Goal: Task Accomplishment & Management: Manage account settings

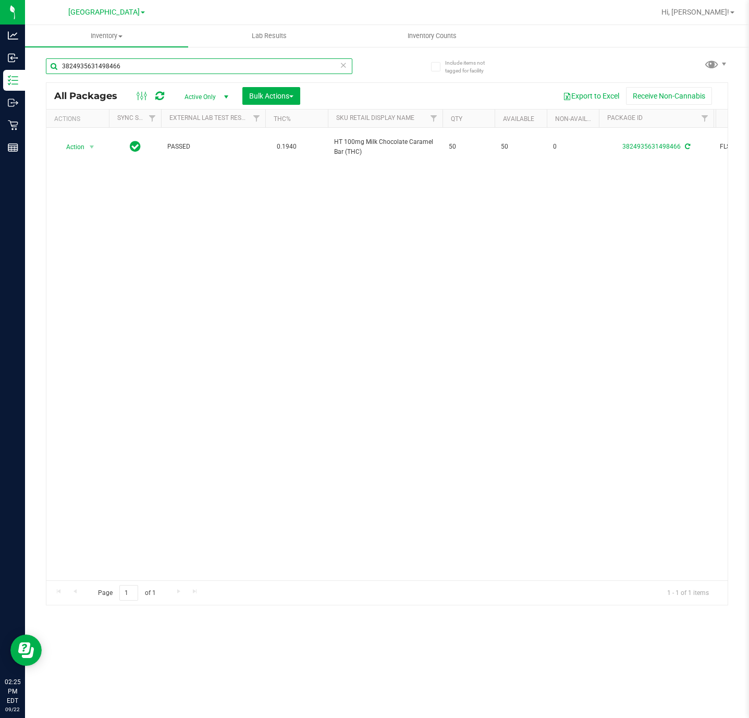
click at [190, 67] on input "3824935631498466" at bounding box center [199, 66] width 307 height 16
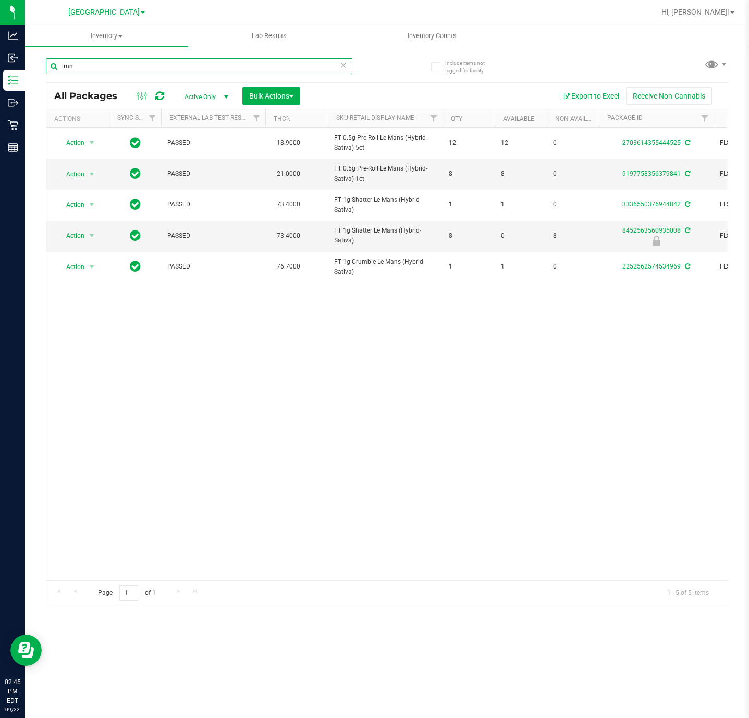
click at [132, 69] on input "lmn" at bounding box center [199, 66] width 307 height 16
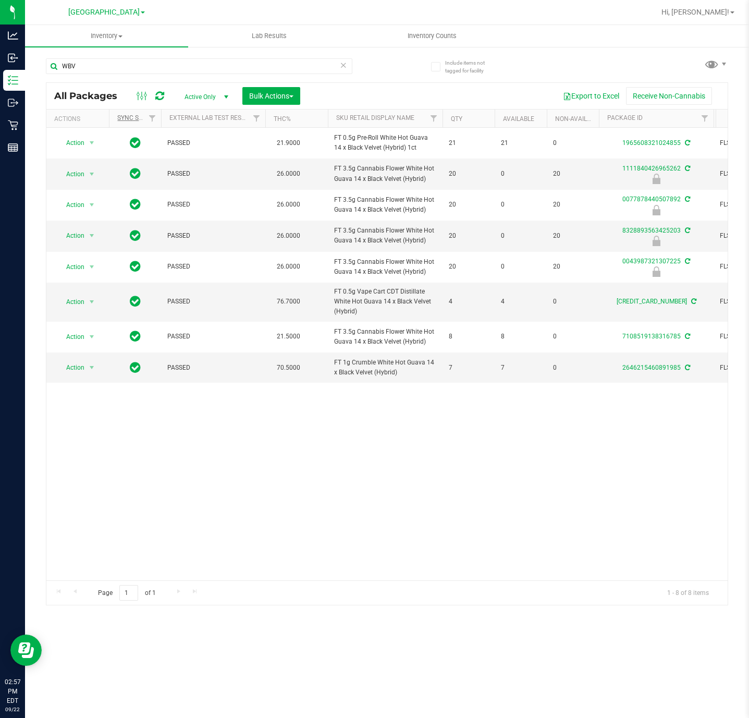
drag, startPoint x: 133, startPoint y: 109, endPoint x: 133, endPoint y: 119, distance: 9.4
click at [85, 63] on input "WBV" at bounding box center [199, 66] width 307 height 16
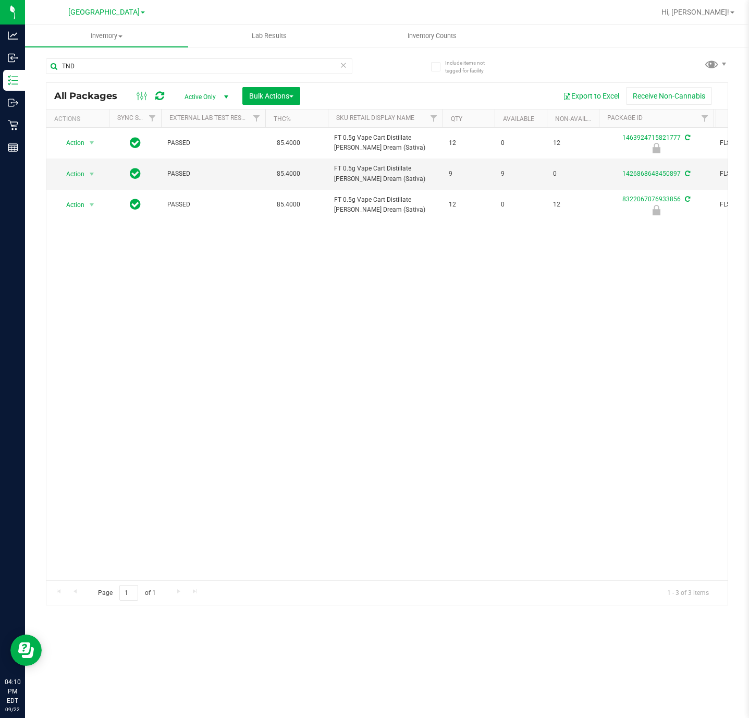
drag, startPoint x: 97, startPoint y: 51, endPoint x: 99, endPoint y: 56, distance: 5.9
click at [99, 51] on div "TND" at bounding box center [216, 65] width 341 height 33
click at [99, 56] on div "TND" at bounding box center [216, 65] width 341 height 33
click at [100, 63] on input "TND" at bounding box center [199, 66] width 307 height 16
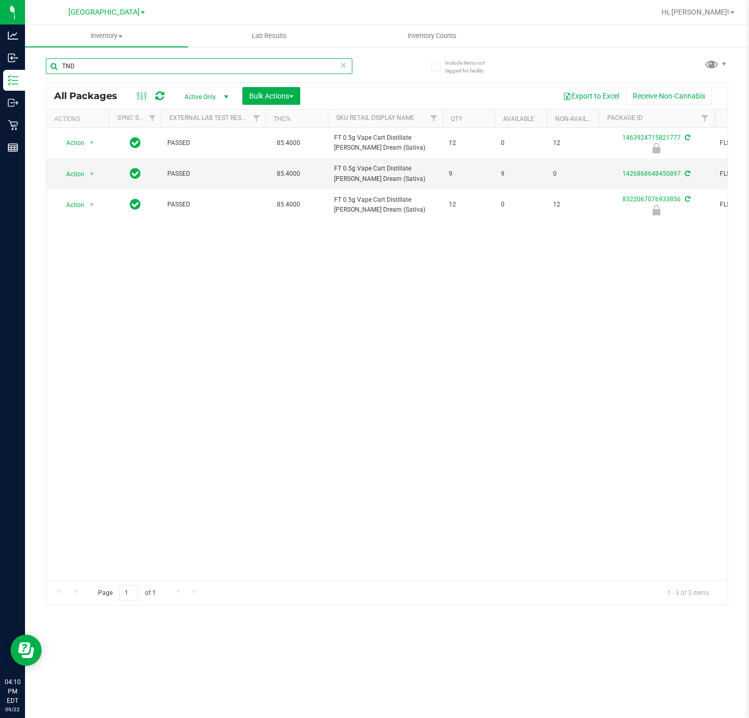
click at [100, 63] on input "TND" at bounding box center [199, 66] width 307 height 16
type input "SBC"
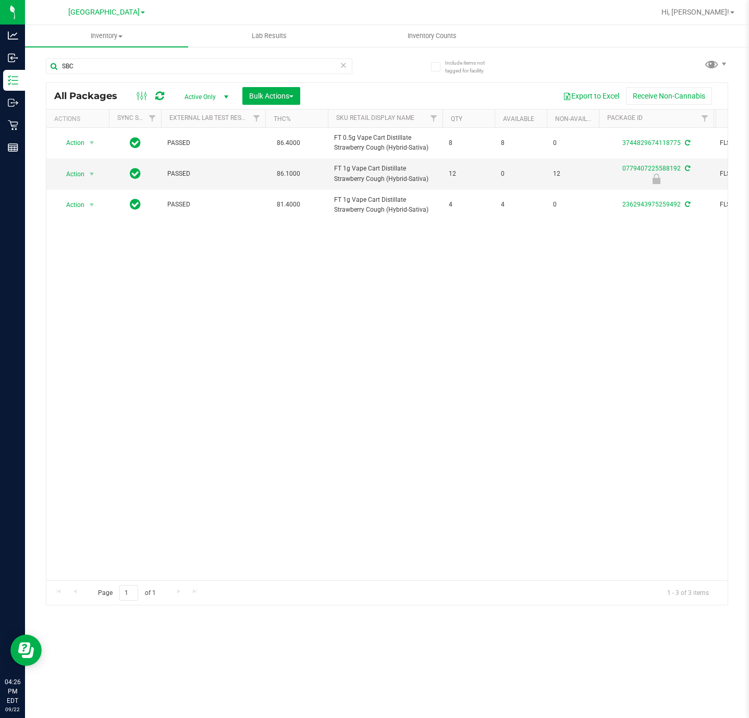
click at [698, 18] on div "Hi, Christopher!" at bounding box center [697, 12] width 81 height 18
click at [705, 13] on span "Hi, Christopher!" at bounding box center [696, 12] width 68 height 8
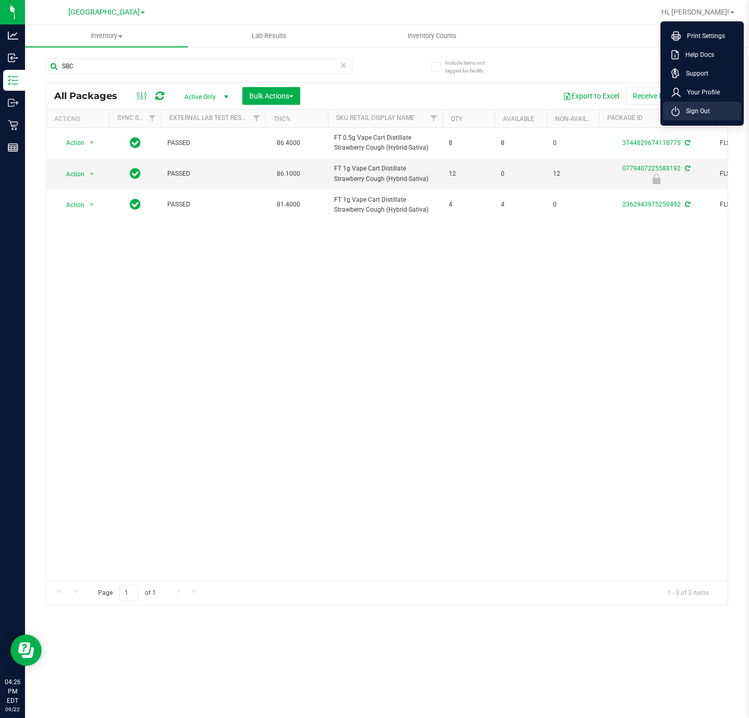
click at [700, 106] on span "Sign Out" at bounding box center [695, 111] width 30 height 10
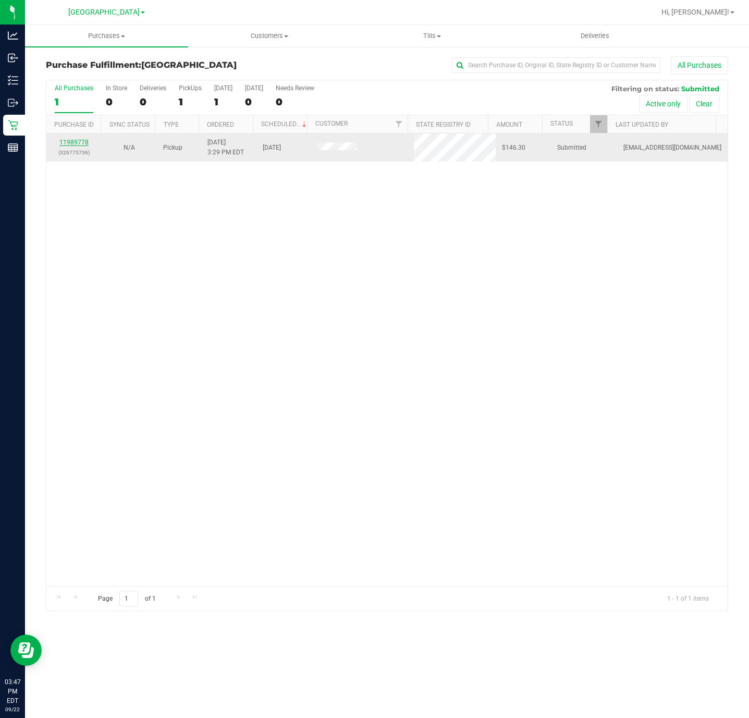
click at [82, 141] on link "11989778" at bounding box center [73, 142] width 29 height 7
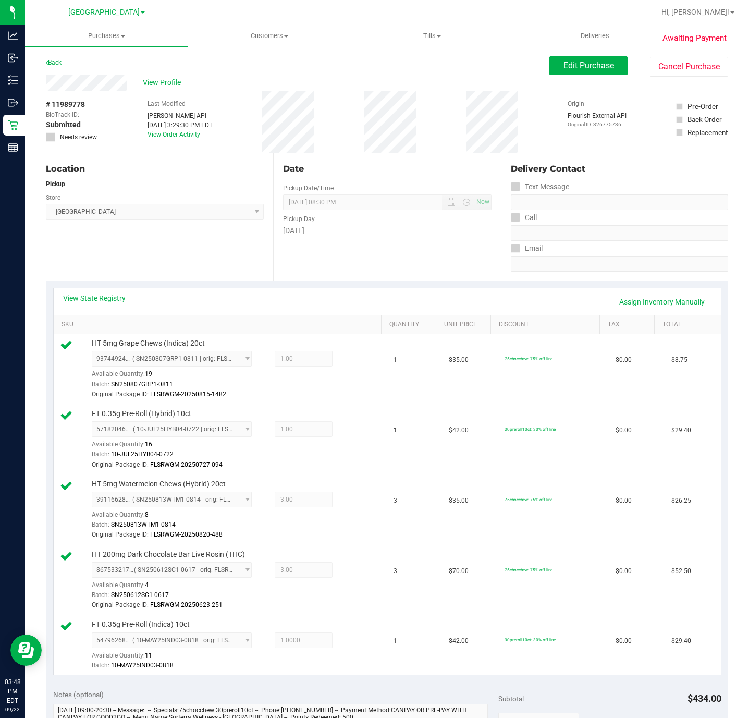
scroll to position [235, 0]
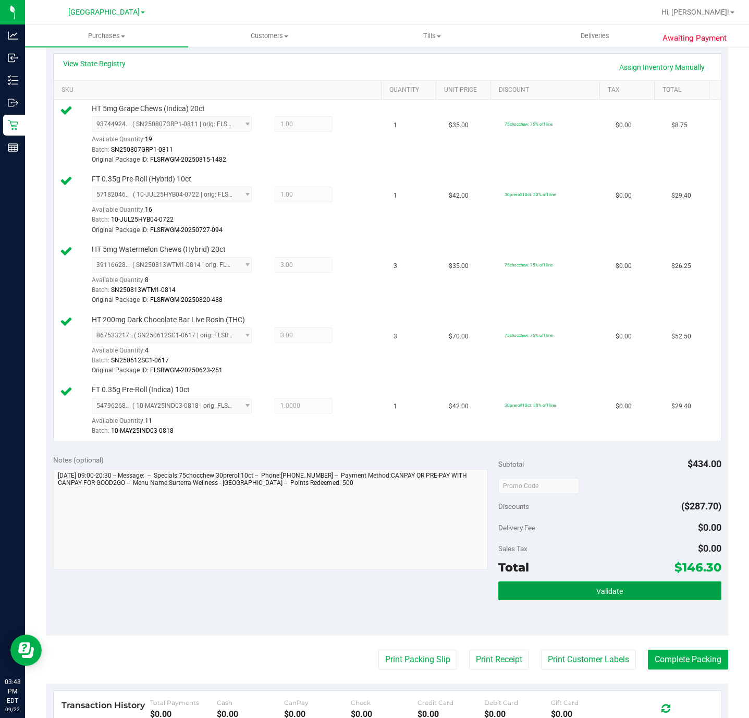
click at [561, 590] on button "Validate" at bounding box center [609, 590] width 223 height 19
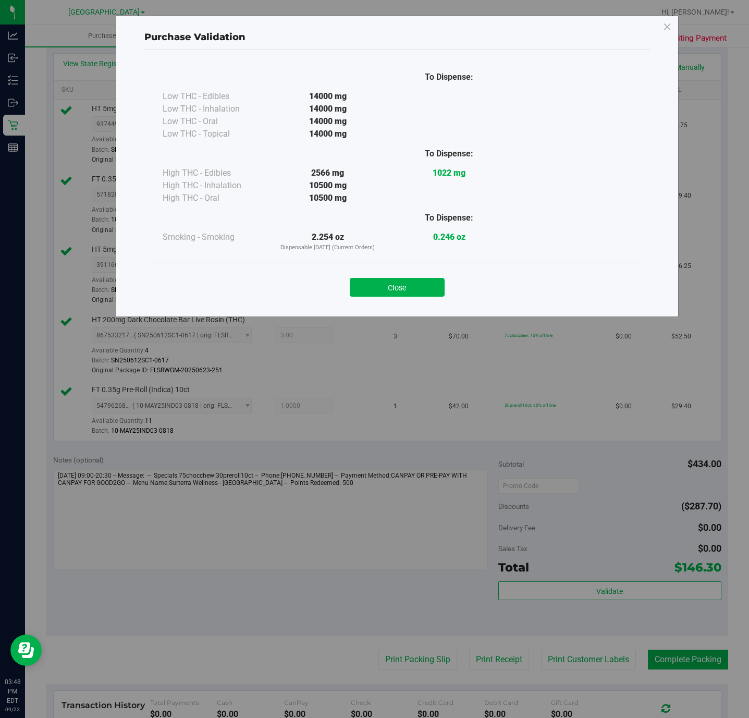
drag, startPoint x: 417, startPoint y: 281, endPoint x: 484, endPoint y: 463, distance: 193.5
click at [414, 281] on button "Close" at bounding box center [397, 287] width 95 height 19
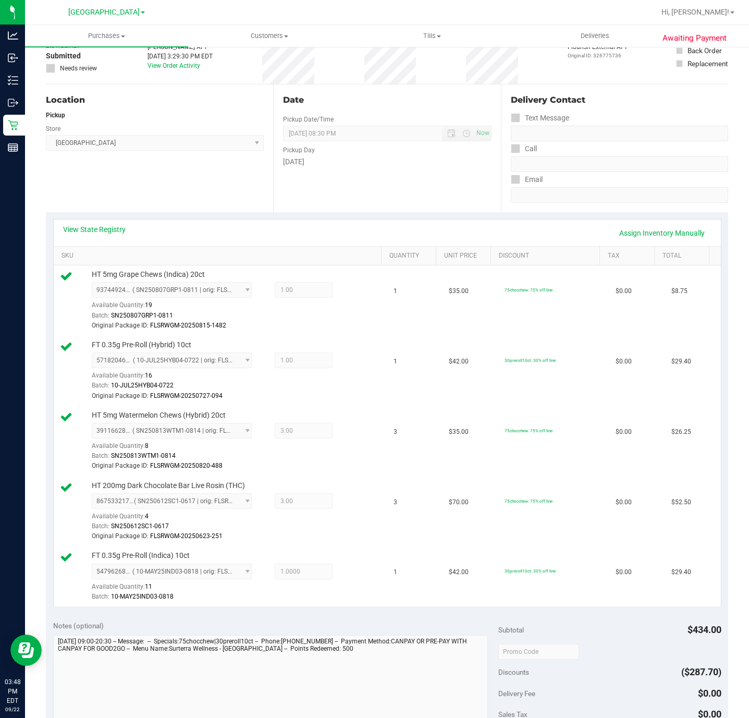
scroll to position [0, 0]
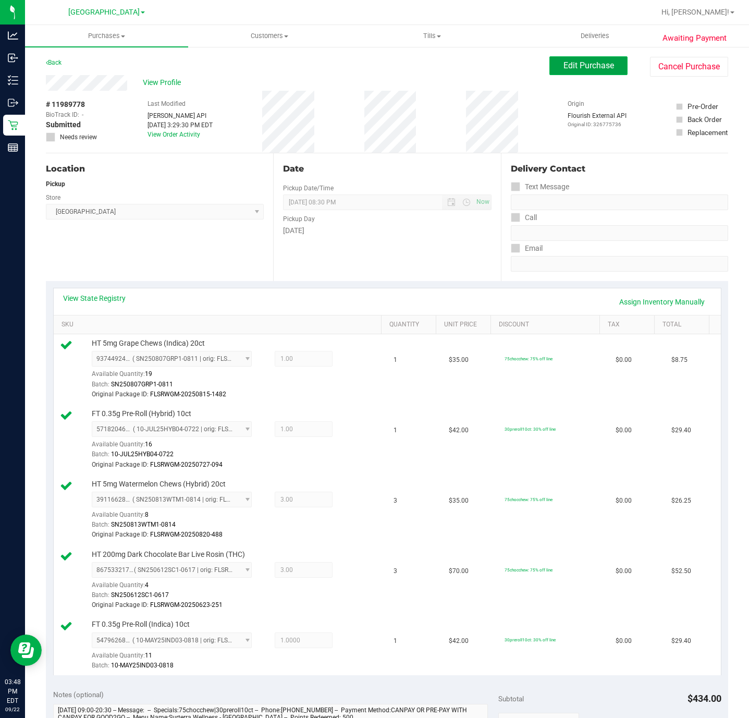
click at [549, 66] on button "Edit Purchase" at bounding box center [588, 65] width 78 height 19
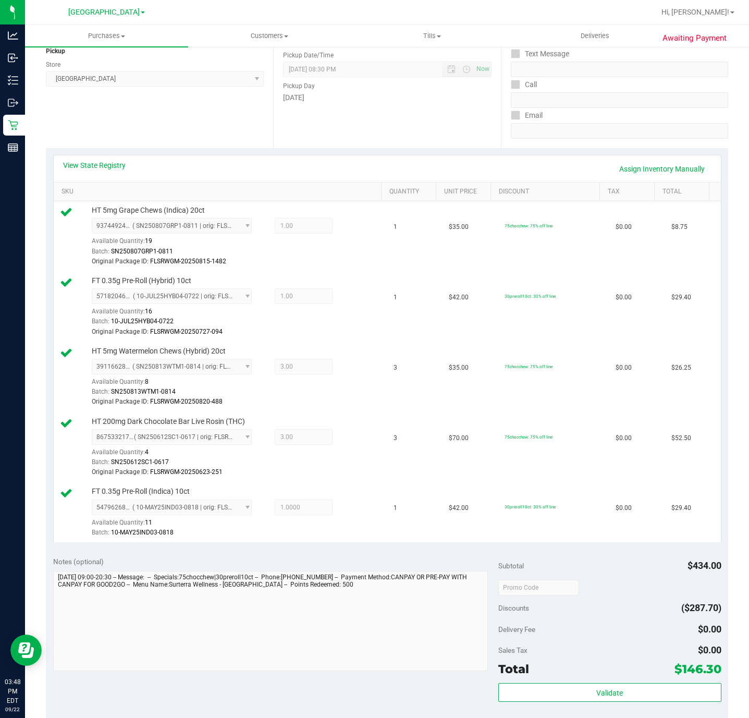
scroll to position [235, 0]
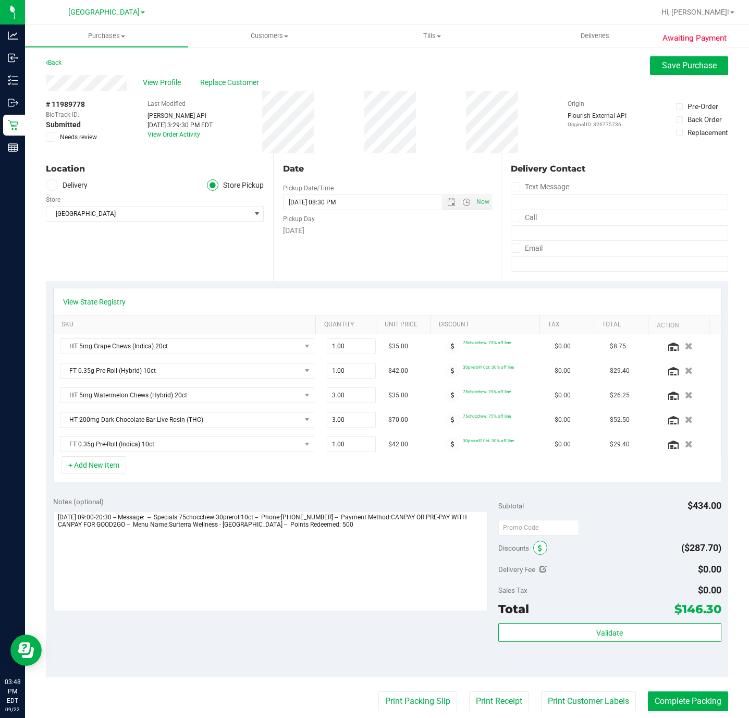
click at [533, 554] on span at bounding box center [540, 548] width 14 height 14
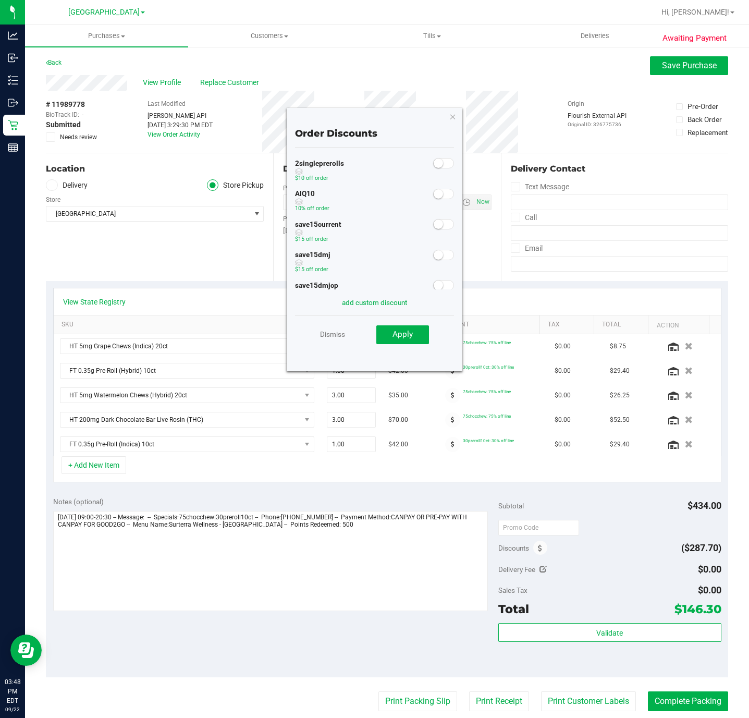
click at [433, 198] on div at bounding box center [443, 193] width 21 height 13
click at [434, 198] on small at bounding box center [438, 193] width 9 height 9
click at [402, 339] on button "Apply" at bounding box center [402, 334] width 53 height 19
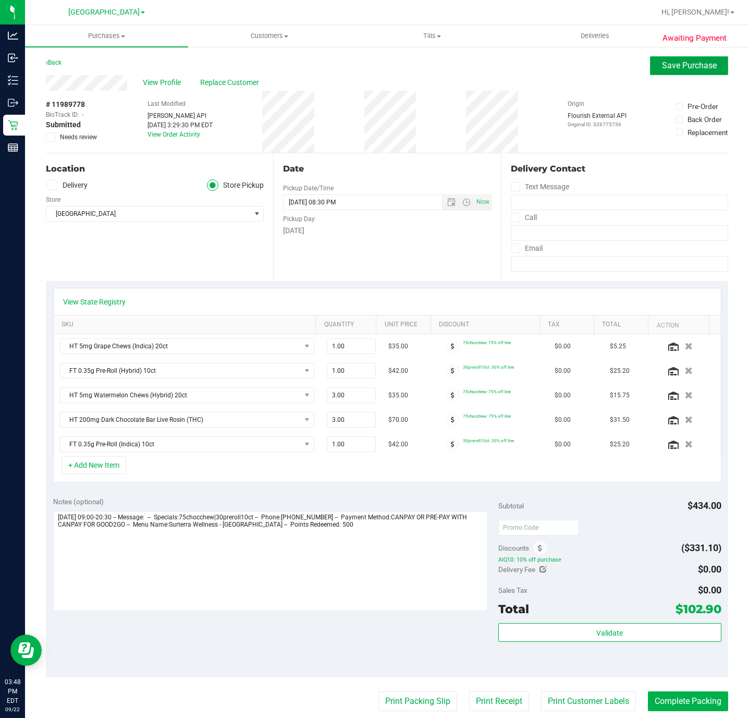
click at [666, 68] on span "Save Purchase" at bounding box center [689, 65] width 55 height 10
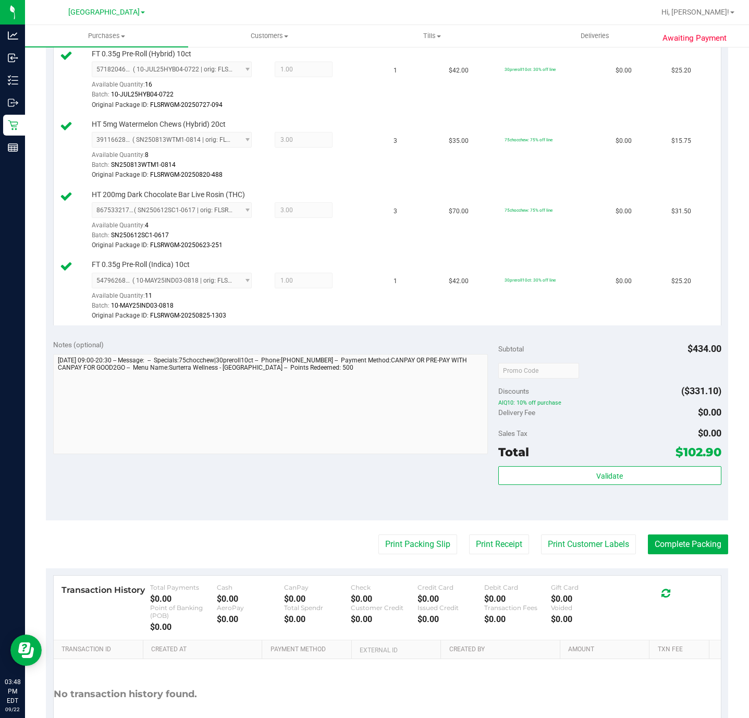
scroll to position [391, 0]
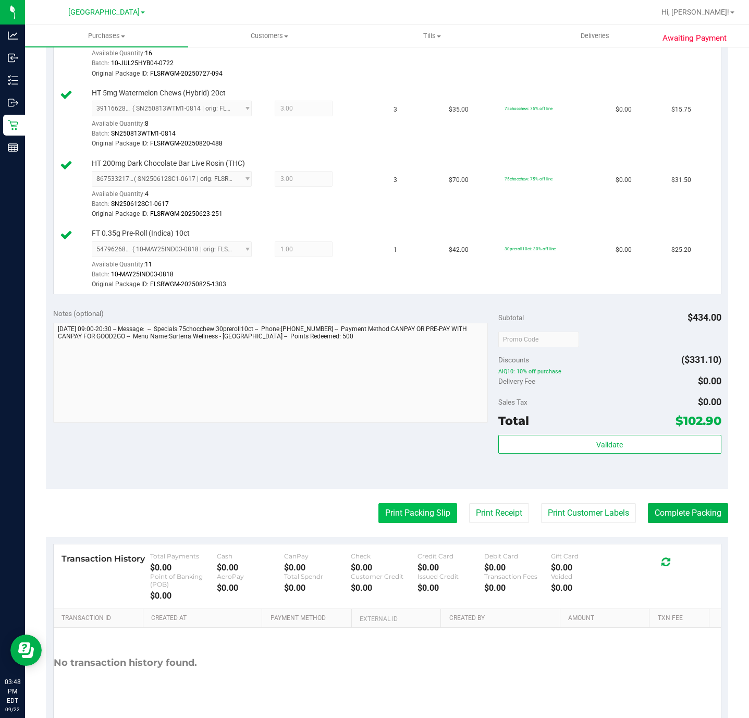
click at [378, 515] on button "Print Packing Slip" at bounding box center [417, 513] width 79 height 20
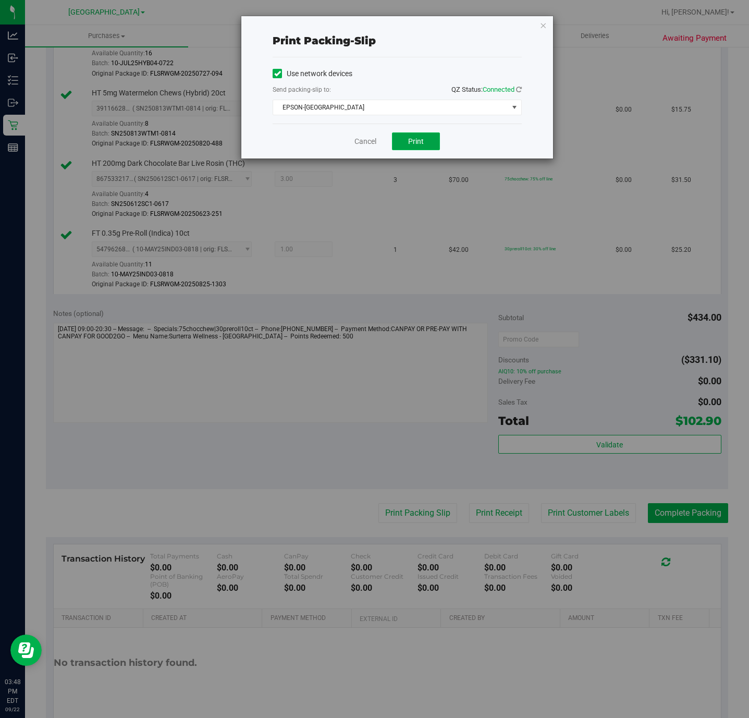
click at [416, 138] on span "Print" at bounding box center [416, 141] width 16 height 8
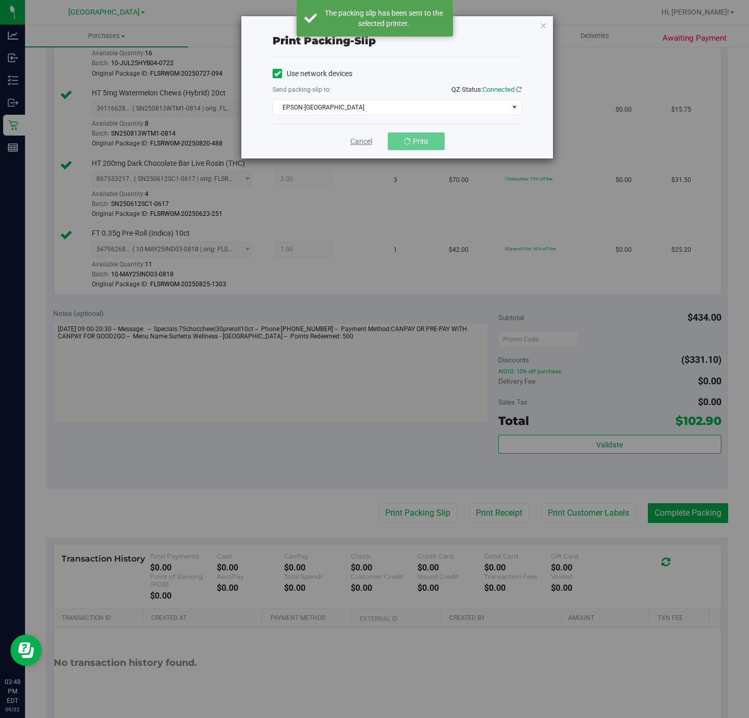
click at [352, 140] on link "Cancel" at bounding box center [361, 141] width 22 height 11
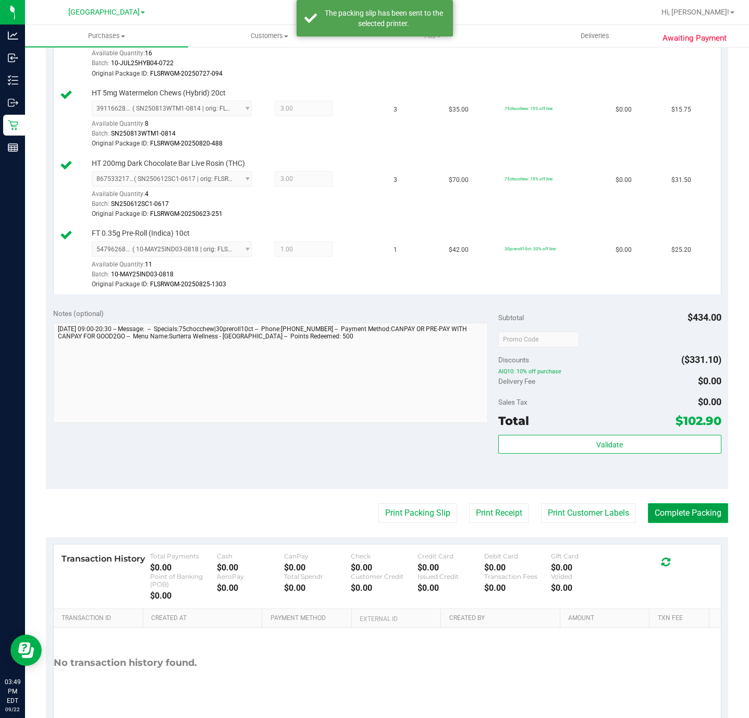
click at [648, 523] on button "Complete Packing" at bounding box center [688, 513] width 80 height 20
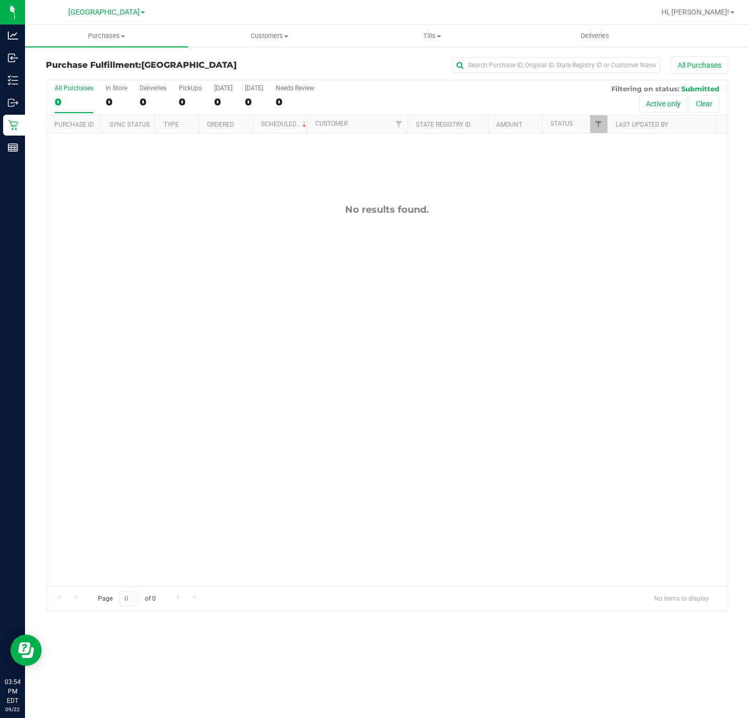
click at [57, 268] on div "No results found." at bounding box center [386, 394] width 681 height 523
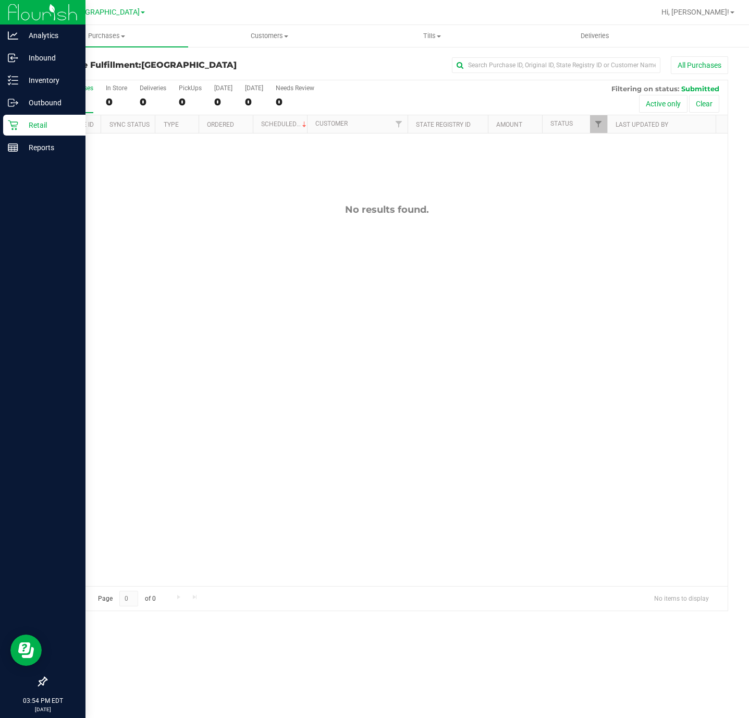
click at [13, 343] on div at bounding box center [42, 416] width 85 height 512
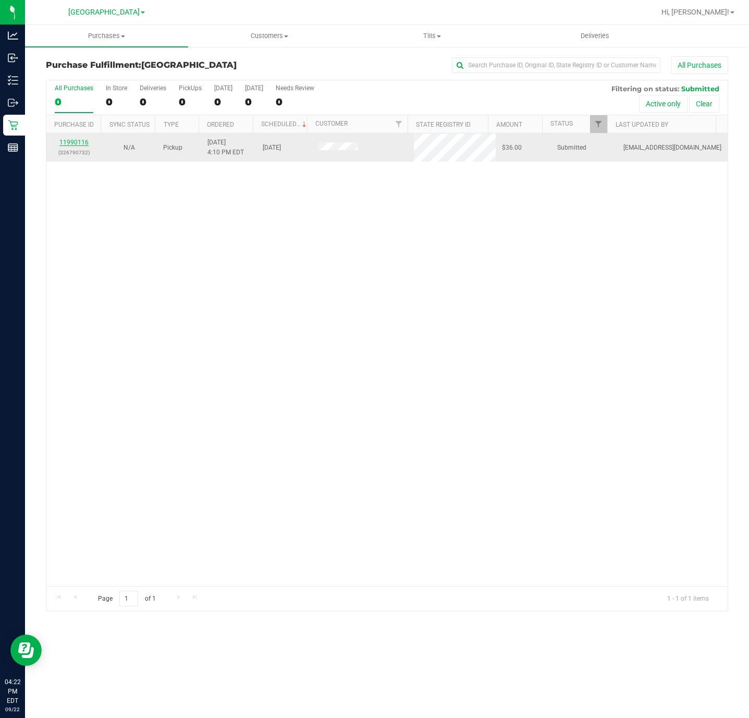
click at [79, 145] on link "11990116" at bounding box center [73, 142] width 29 height 7
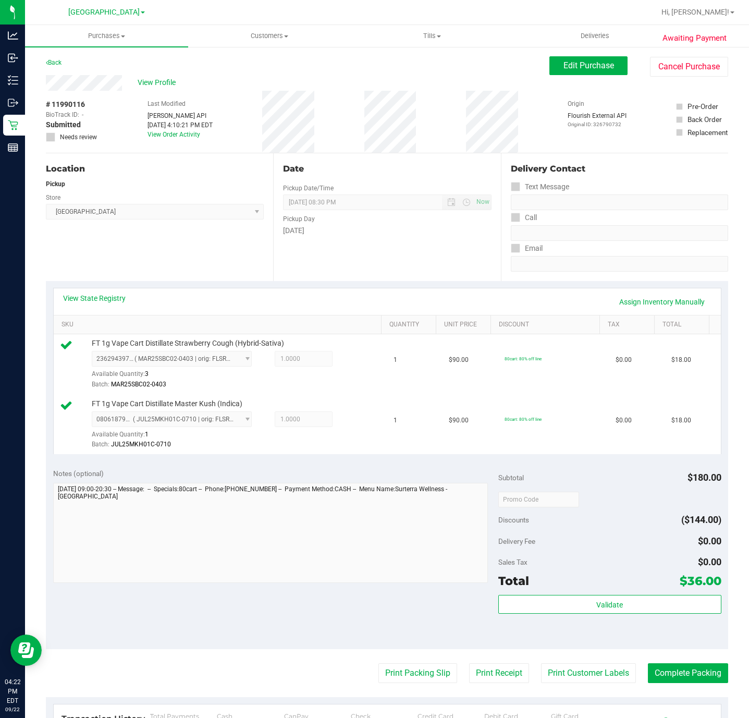
drag, startPoint x: 475, startPoint y: 427, endPoint x: 574, endPoint y: 586, distance: 187.3
click at [574, 586] on div "Total $36.00" at bounding box center [609, 580] width 223 height 19
click at [581, 601] on button "Validate" at bounding box center [609, 604] width 223 height 19
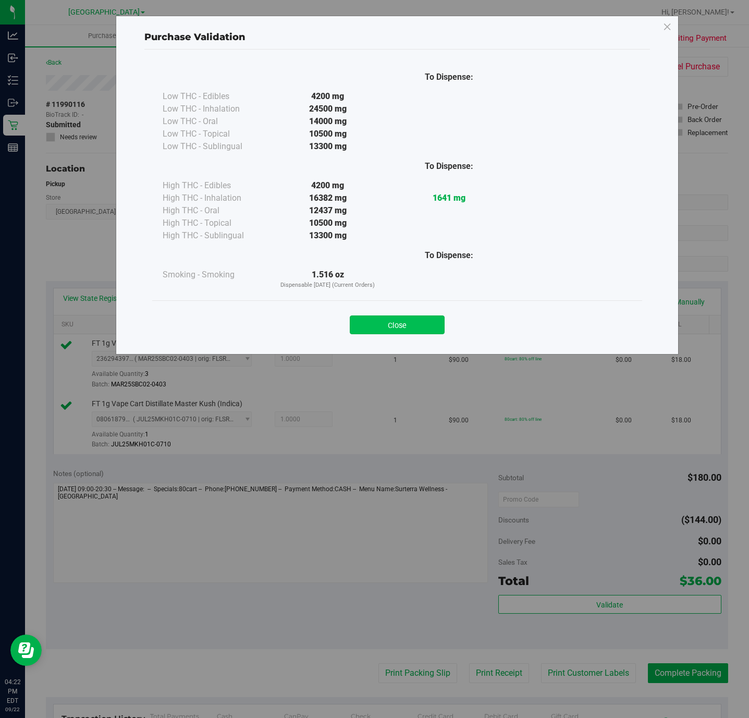
click at [411, 323] on button "Close" at bounding box center [397, 324] width 95 height 19
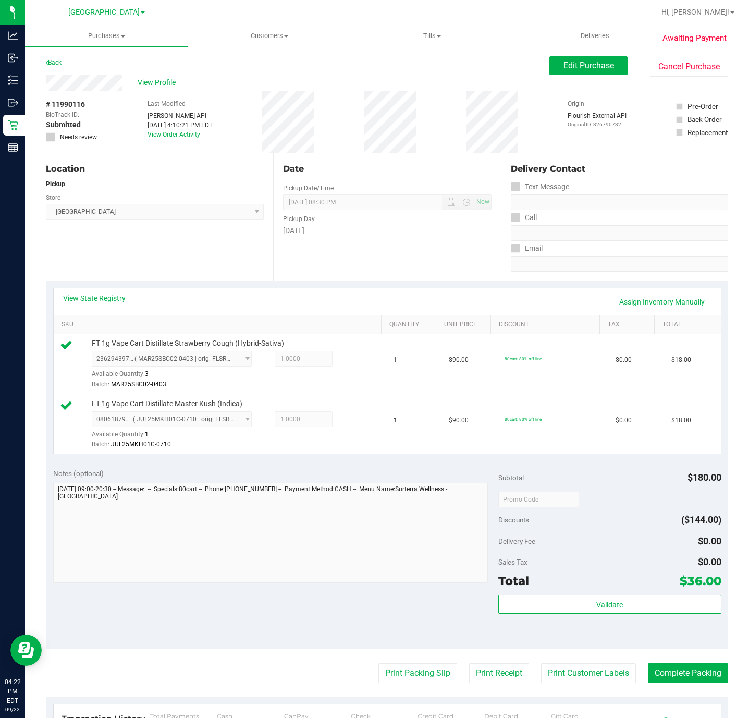
click at [393, 665] on purchase-details "Back Edit Purchase Cancel Purchase View Profile # 11990116 BioTrack ID: - Submi…" at bounding box center [387, 477] width 682 height 843
click at [393, 667] on button "Print Packing Slip" at bounding box center [417, 673] width 79 height 20
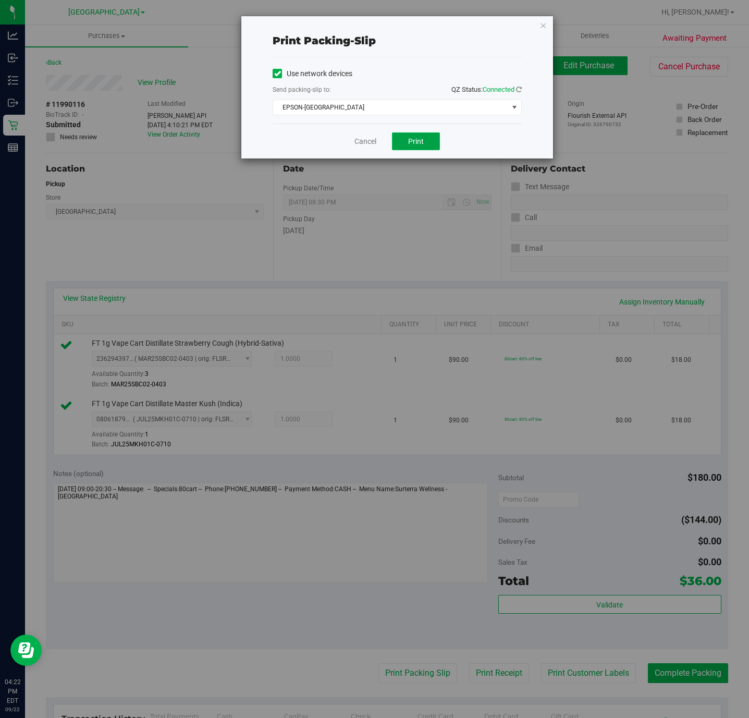
click at [412, 141] on span "Print" at bounding box center [416, 141] width 16 height 8
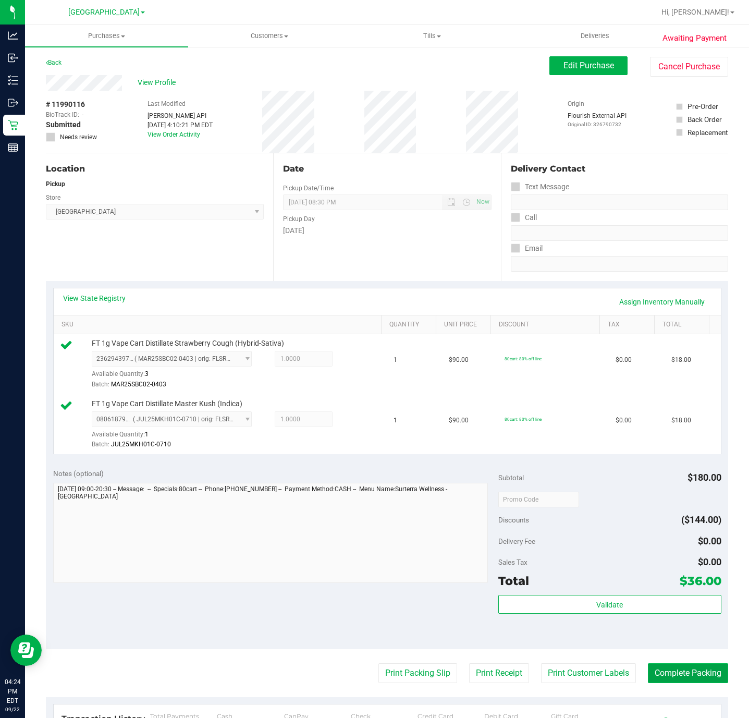
click at [693, 679] on button "Complete Packing" at bounding box center [688, 673] width 80 height 20
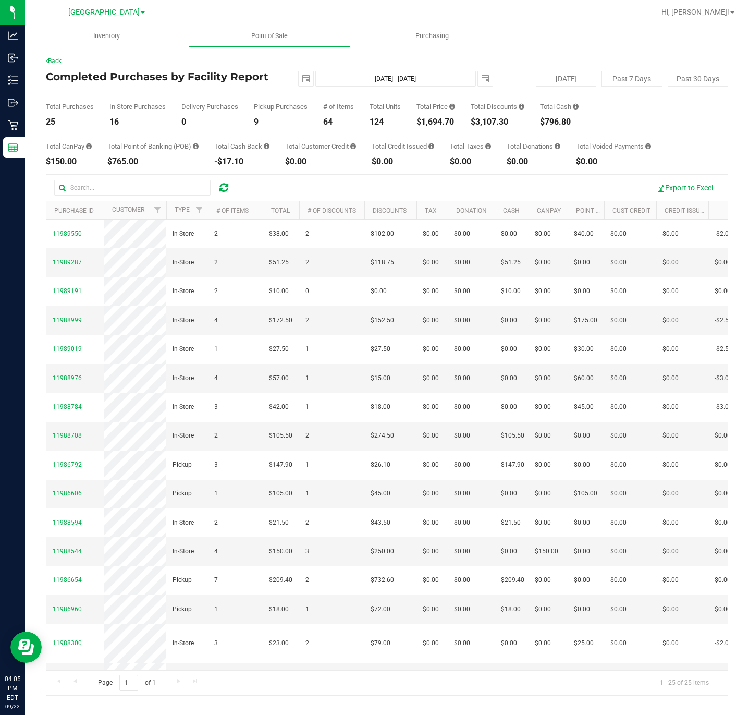
click at [224, 185] on icon at bounding box center [223, 187] width 9 height 10
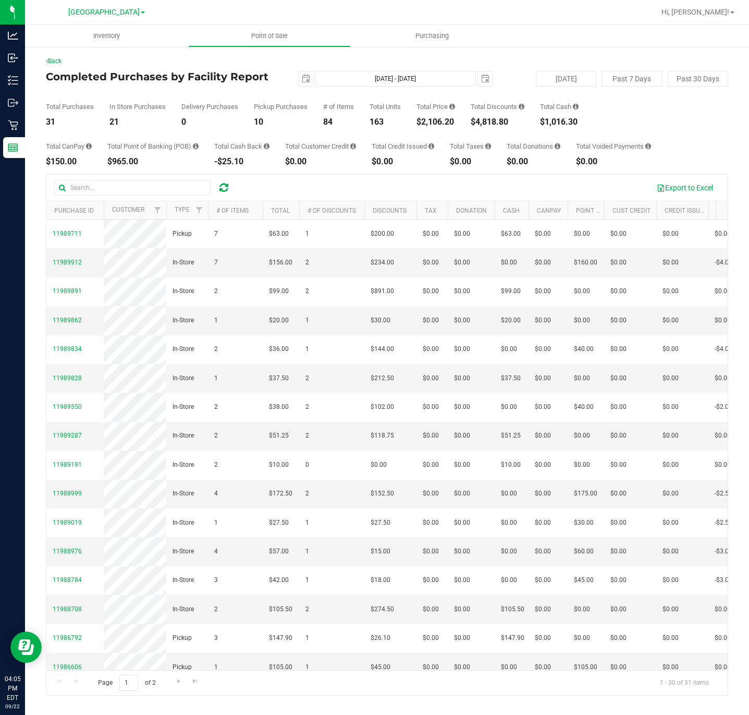
click at [420, 122] on div "$2,106.20" at bounding box center [436, 122] width 39 height 8
click at [433, 122] on div "$2,106.20" at bounding box center [436, 122] width 39 height 8
copy div "2,106.20"
